Goal: Task Accomplishment & Management: Manage account settings

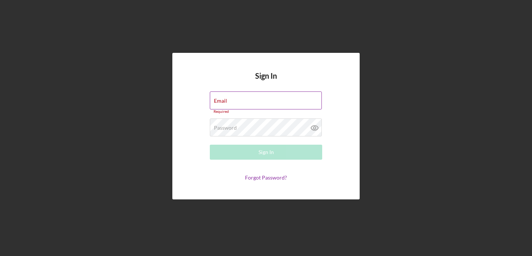
click at [260, 100] on div "Email Required" at bounding box center [266, 102] width 112 height 22
click at [260, 100] on input "Email" at bounding box center [266, 100] width 112 height 18
type input "[EMAIL_ADDRESS][DOMAIN_NAME]"
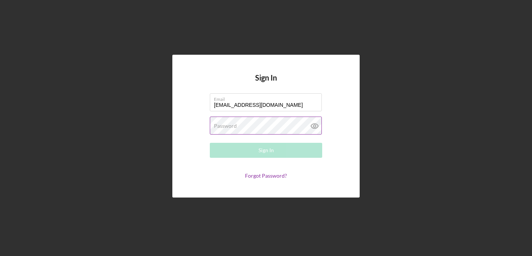
click at [274, 125] on div "Password Required" at bounding box center [266, 125] width 112 height 19
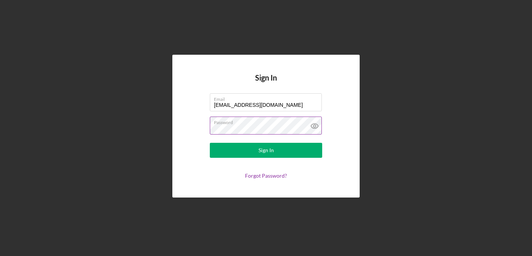
click at [210, 143] on button "Sign In" at bounding box center [266, 150] width 112 height 15
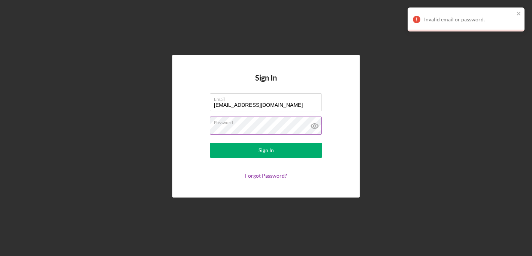
click at [210, 143] on button "Sign In" at bounding box center [266, 150] width 112 height 15
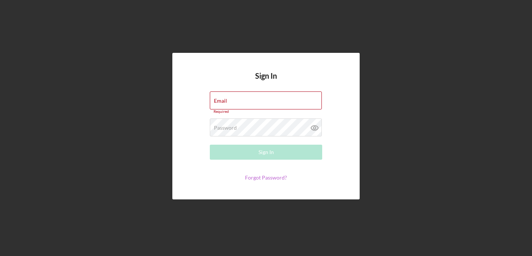
click at [269, 175] on link "Forgot Password?" at bounding box center [266, 177] width 42 height 6
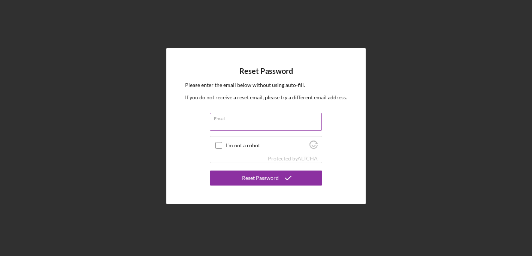
click at [255, 127] on input "Email" at bounding box center [266, 122] width 112 height 18
type input "[EMAIL_ADDRESS][DOMAIN_NAME]"
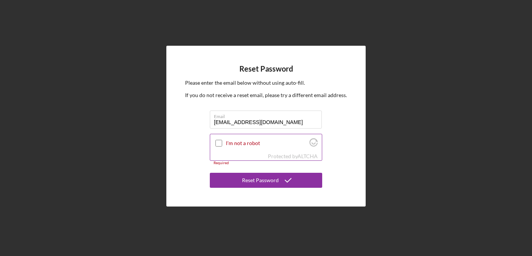
click at [222, 141] on div at bounding box center [218, 143] width 9 height 9
click at [220, 141] on input "I'm not a robot" at bounding box center [218, 143] width 7 height 7
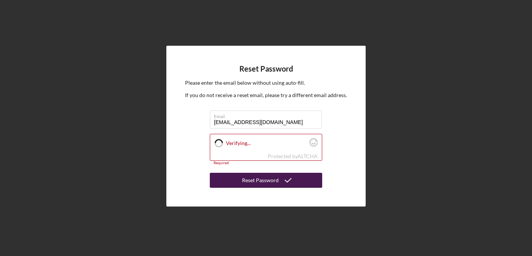
checkbox input "true"
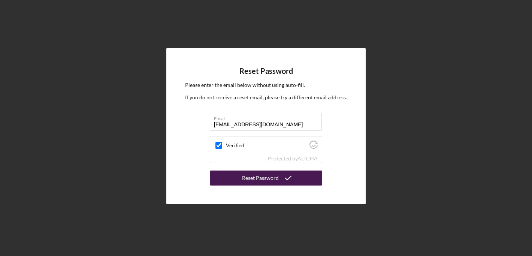
click at [251, 176] on div "Reset Password" at bounding box center [260, 177] width 37 height 15
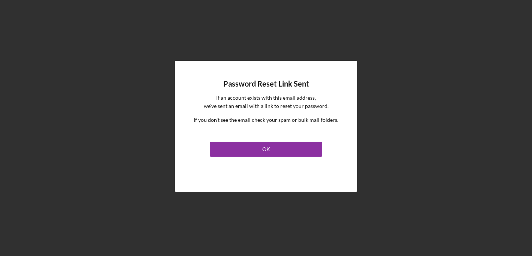
click at [263, 141] on link "OK" at bounding box center [266, 148] width 112 height 18
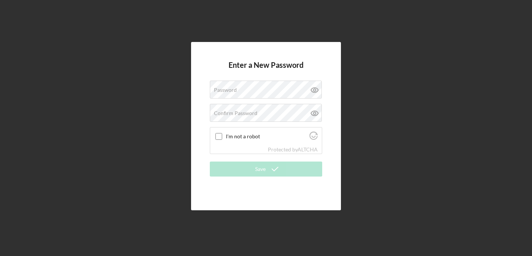
click at [390, 67] on div "Enter a New Password Password Confirm Password I'm not a robot Protected by ALT…" at bounding box center [266, 126] width 524 height 252
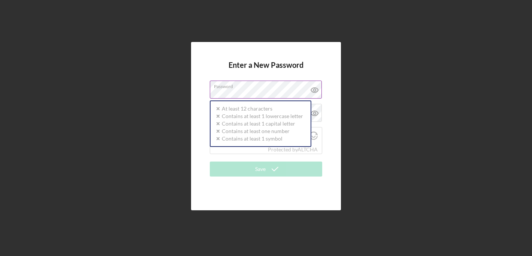
click at [293, 83] on div "Password Icon/icon-validation-no At least 12 characters Icon/icon-validation-no…" at bounding box center [266, 90] width 112 height 19
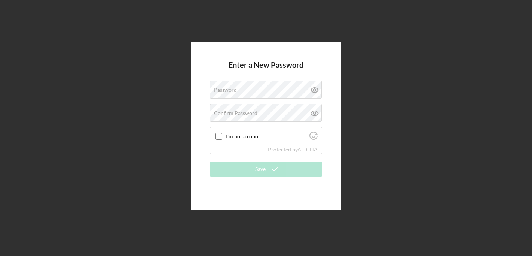
click at [438, 57] on div "Enter a New Password Password Confirm Password I'm not a robot Protected by ALT…" at bounding box center [266, 126] width 524 height 252
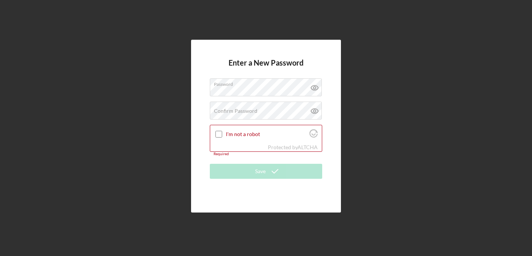
click at [390, 89] on div "Enter a New Password Password Confirm Password Passwords do not match. I'm not …" at bounding box center [266, 126] width 524 height 252
click at [269, 110] on div "Confirm Password Passwords do not match." at bounding box center [266, 111] width 112 height 19
click at [220, 133] on input "I'm not a robot" at bounding box center [218, 134] width 7 height 7
checkbox input "true"
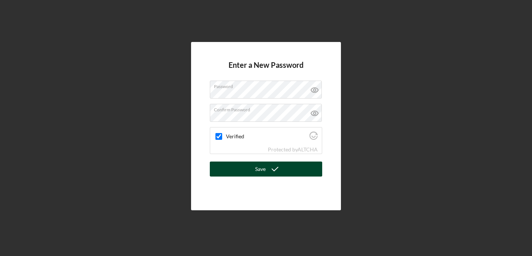
click at [262, 168] on div "Save" at bounding box center [260, 168] width 10 height 15
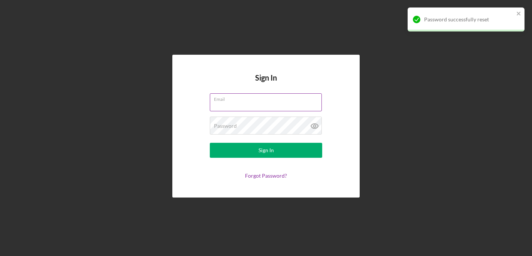
click at [254, 106] on input "Email" at bounding box center [266, 102] width 112 height 18
type input "[EMAIL_ADDRESS][DOMAIN_NAME]"
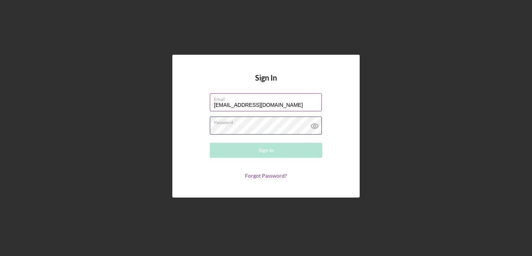
click at [273, 120] on div "Password Required" at bounding box center [266, 125] width 112 height 19
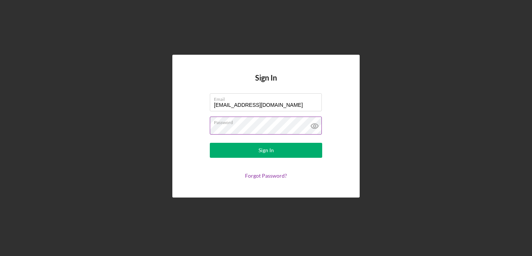
click at [210, 143] on button "Sign In" at bounding box center [266, 150] width 112 height 15
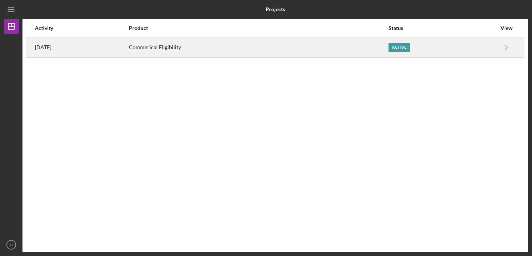
click at [477, 45] on div "Active" at bounding box center [442, 47] width 108 height 19
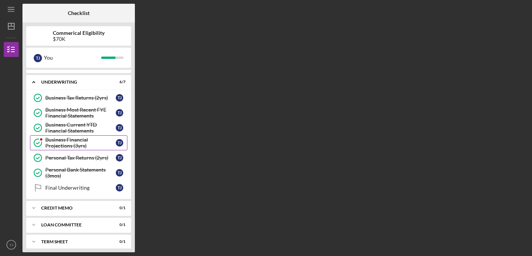
scroll to position [67, 0]
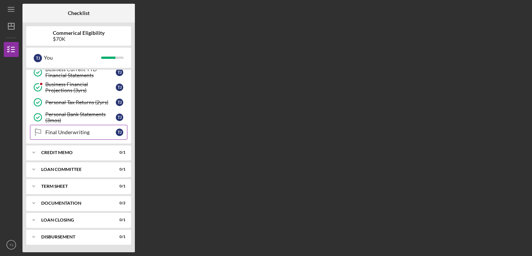
click at [78, 132] on div "Final Underwriting" at bounding box center [80, 132] width 70 height 6
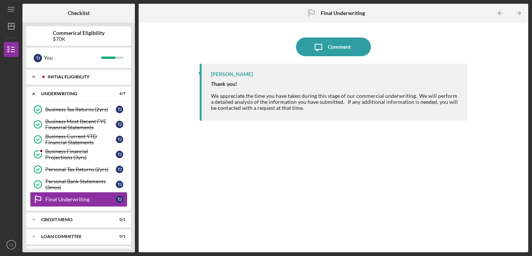
click at [38, 77] on icon "Icon/Expander" at bounding box center [33, 76] width 15 height 15
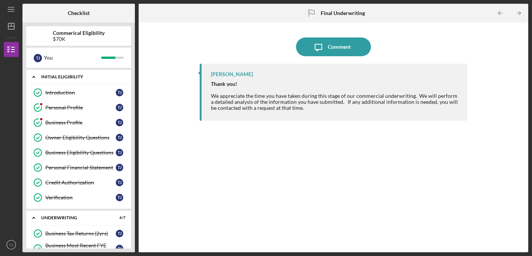
click at [63, 78] on div "Initial Eligibility" at bounding box center [81, 77] width 81 height 4
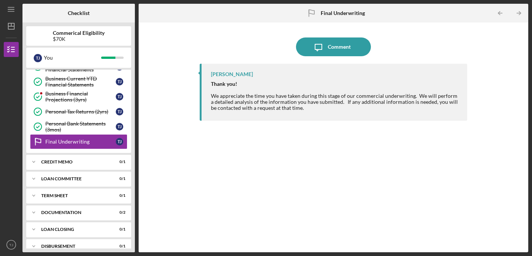
scroll to position [67, 0]
